Goal: Check status

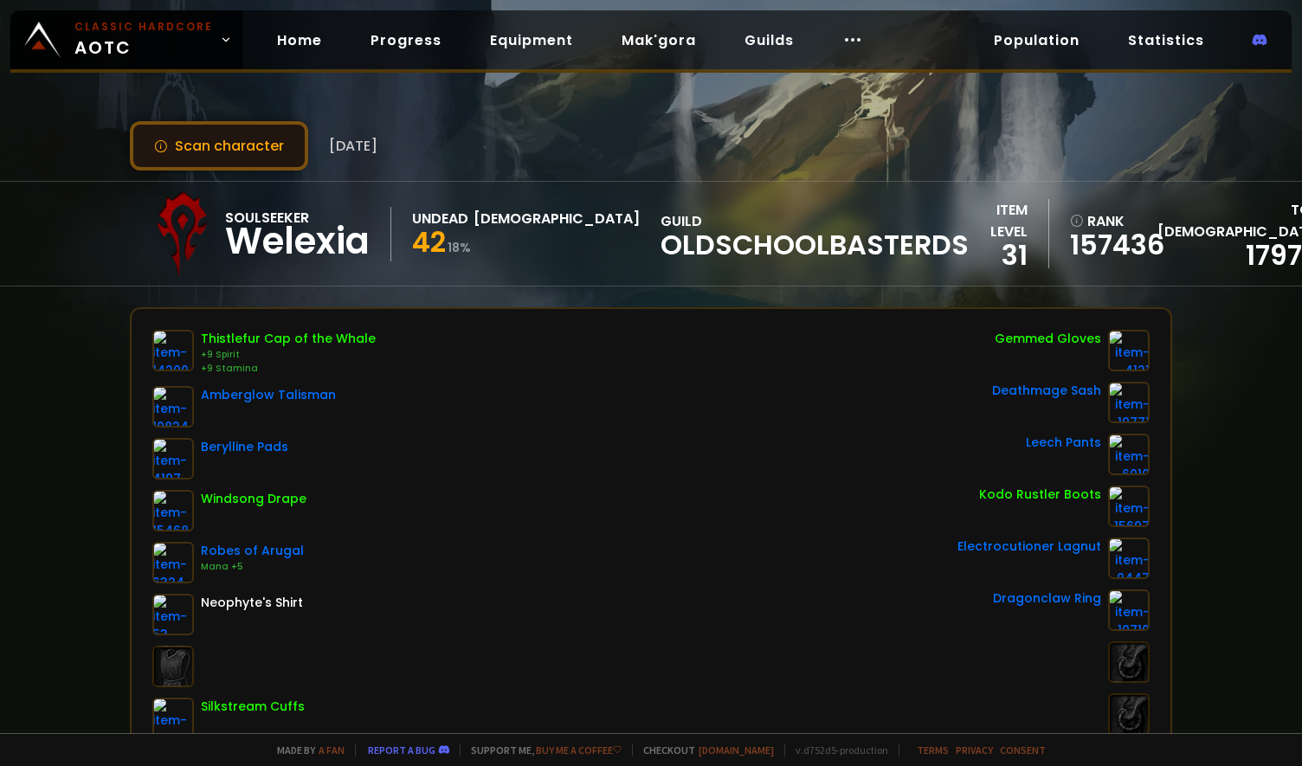
click at [202, 143] on button "Scan character" at bounding box center [219, 145] width 178 height 49
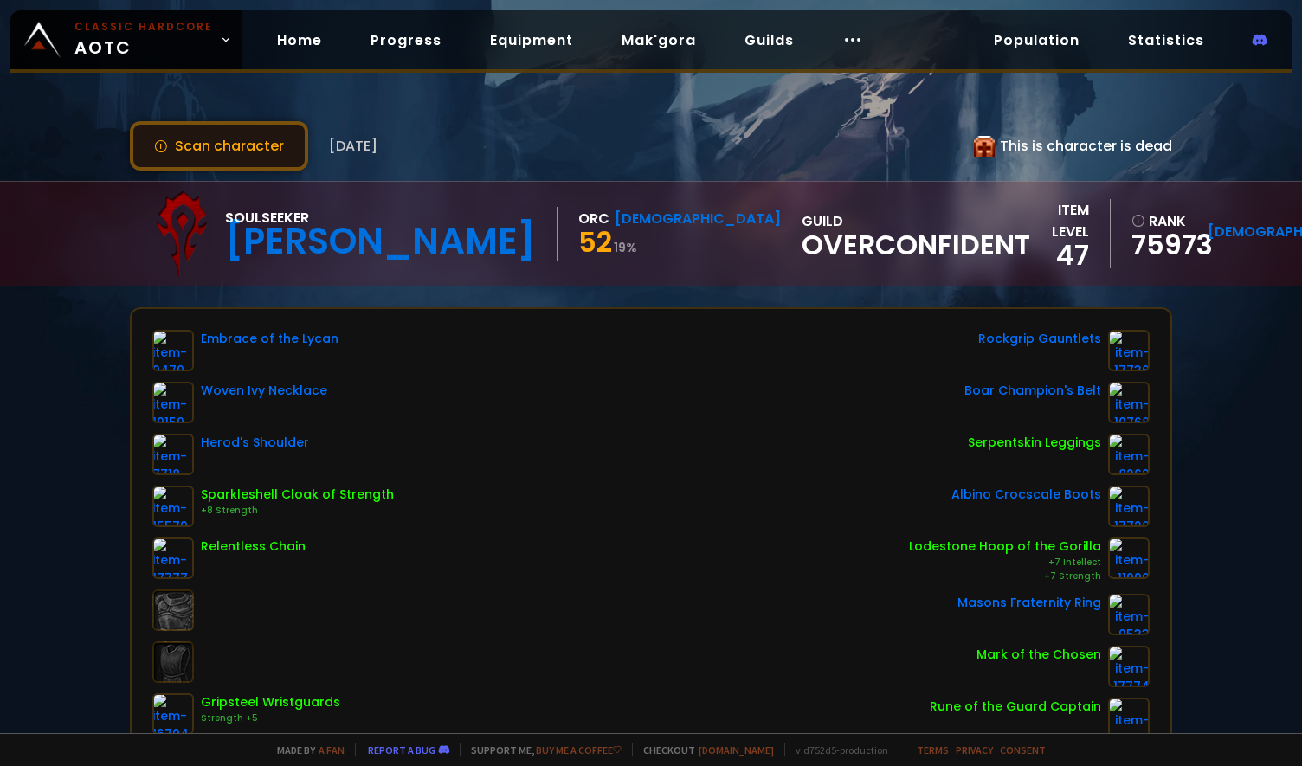
click at [212, 148] on button "Scan character" at bounding box center [219, 145] width 178 height 49
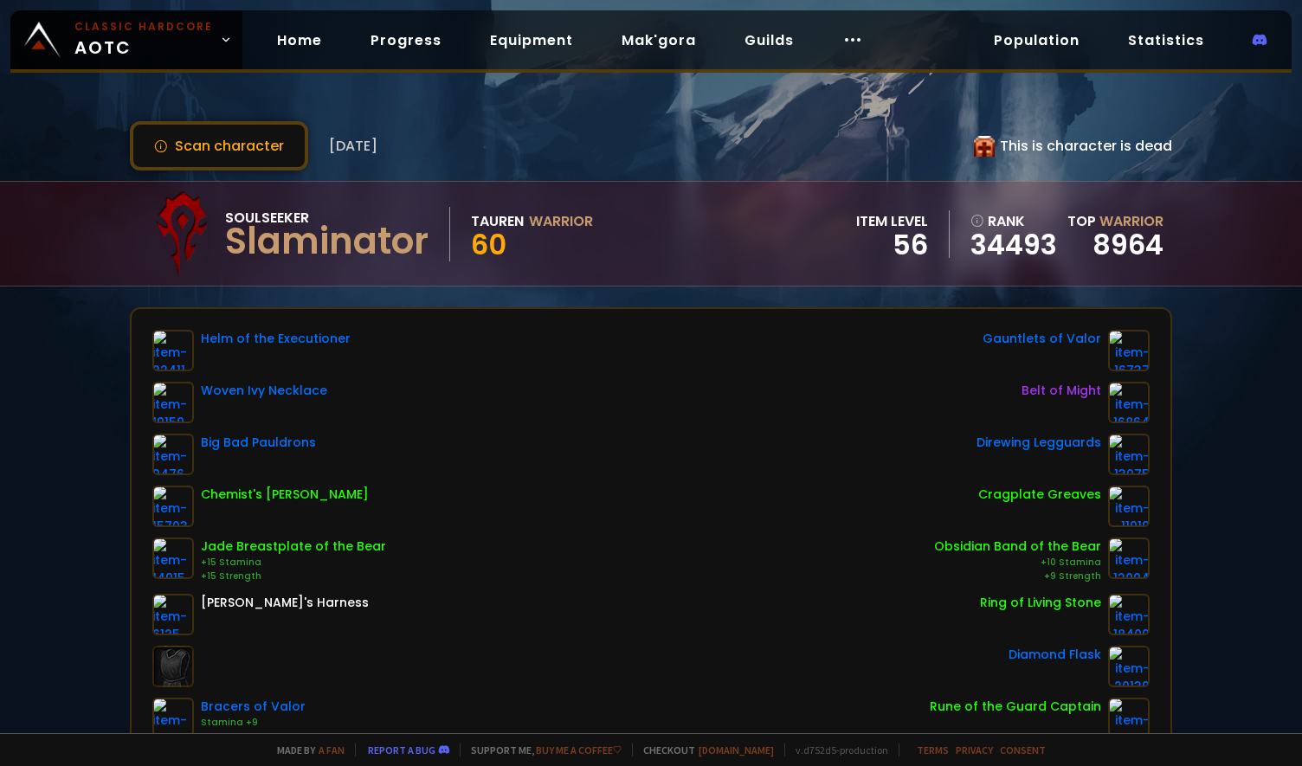
scroll to position [288, 0]
